Goal: Check status: Check status

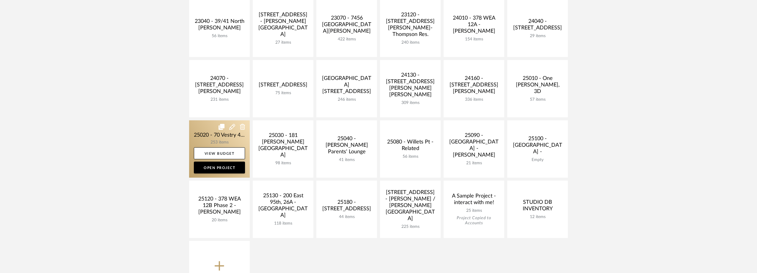
click at [217, 131] on link at bounding box center [219, 148] width 61 height 57
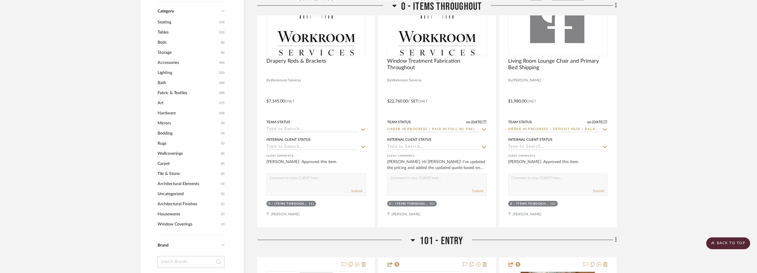
scroll to position [565, 0]
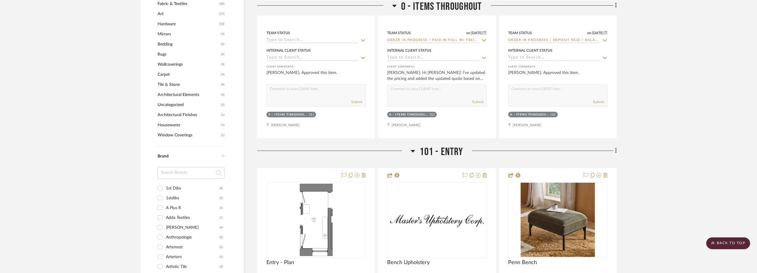
click at [188, 173] on input at bounding box center [191, 173] width 67 height 12
type input "west"
click at [204, 198] on div "West Elm" at bounding box center [192, 199] width 52 height 10
click at [165, 198] on input "West Elm (22)" at bounding box center [160, 198] width 10 height 10
checkbox input "true"
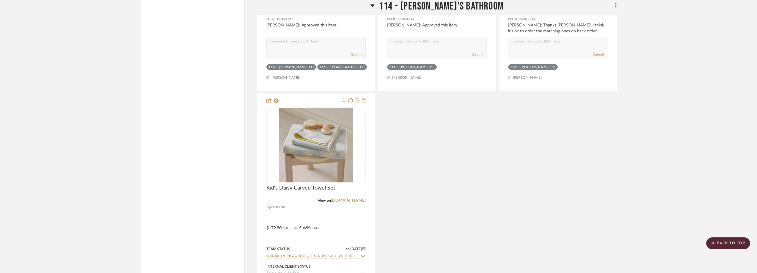
scroll to position [1904, 0]
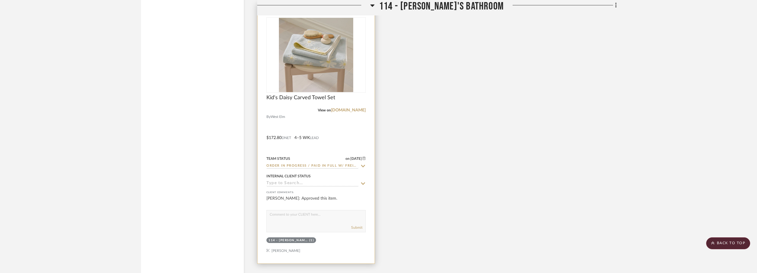
click at [364, 165] on icon at bounding box center [362, 166] width 5 height 5
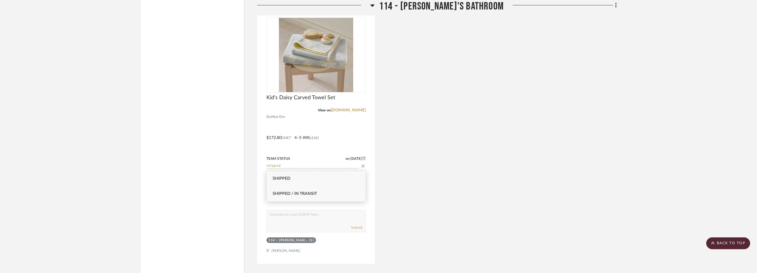
type input "shipped"
click at [351, 195] on div "Shipped / In Transit" at bounding box center [316, 193] width 99 height 15
type input "[DATE]"
type input "Shipped / In Transit"
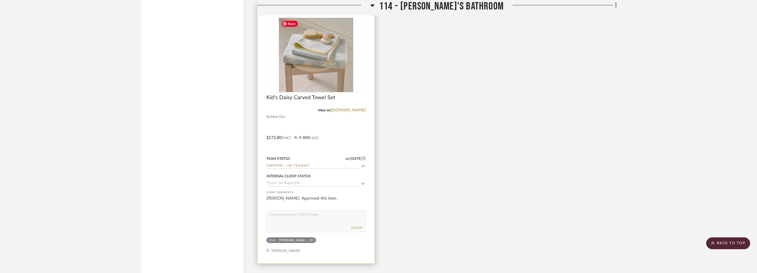
click at [0, 0] on img at bounding box center [0, 0] width 0 height 0
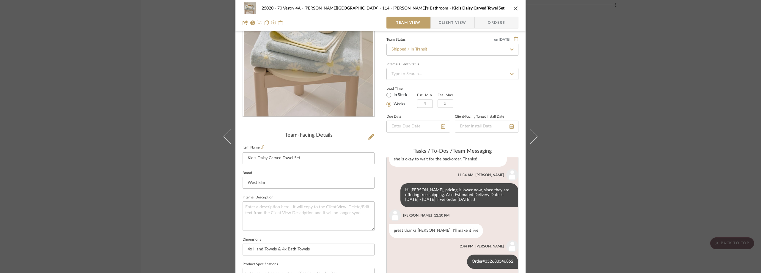
scroll to position [178, 0]
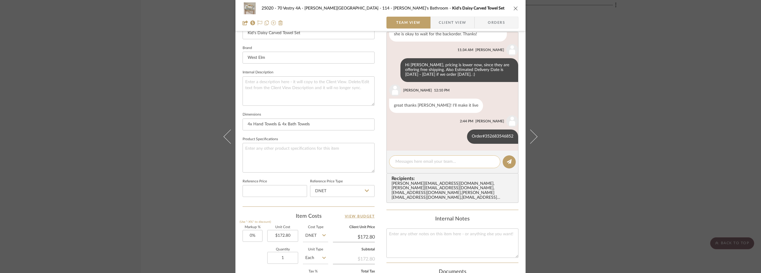
click at [411, 164] on textarea at bounding box center [445, 162] width 99 height 6
paste textarea "1ZB3504C1241213275"
type textarea "UPS Tracking: 1ZB3504C1241213275"
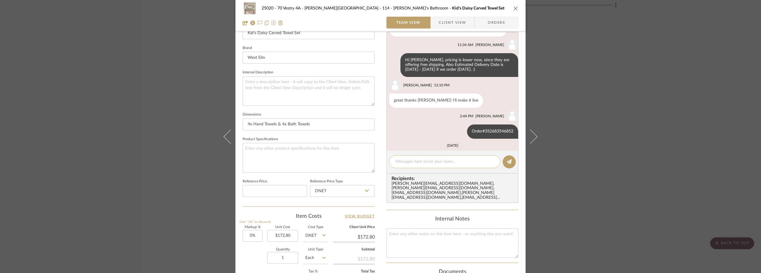
scroll to position [252, 0]
